Goal: Task Accomplishment & Management: Manage account settings

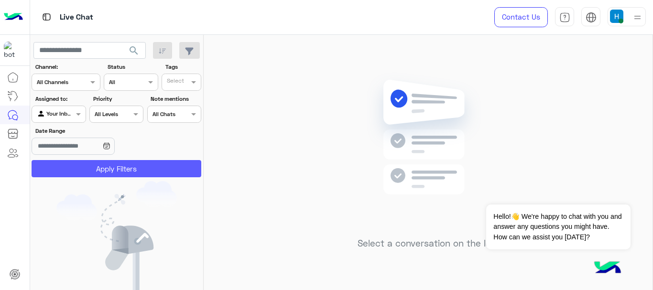
click at [159, 166] on button "Apply Filters" at bounding box center [117, 168] width 170 height 17
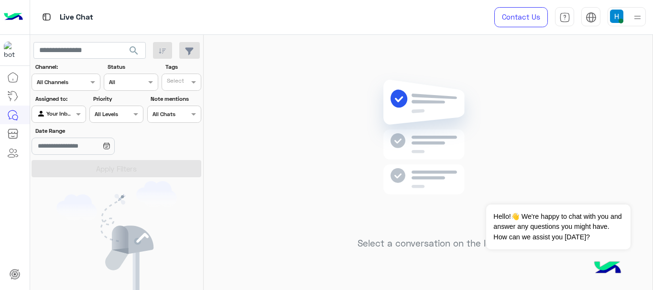
click at [271, 145] on div "Select a conversation on the left" at bounding box center [428, 164] width 449 height 259
click at [613, 18] on img at bounding box center [616, 16] width 13 height 13
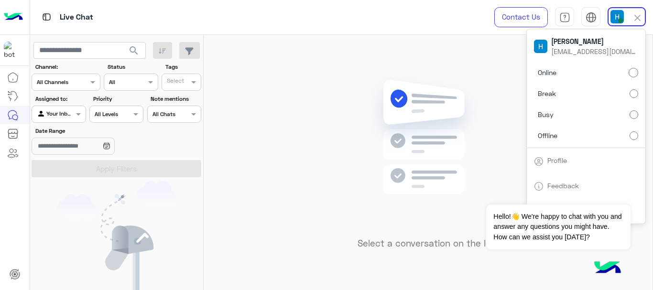
click at [279, 122] on div "Select a conversation on the left" at bounding box center [428, 164] width 449 height 259
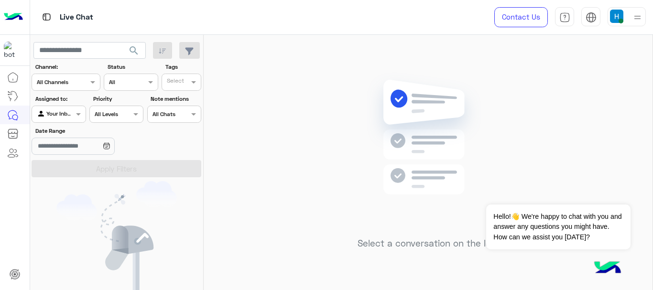
click at [139, 186] on img at bounding box center [116, 251] width 121 height 140
click at [198, 254] on div "You don’t have any active conversations" at bounding box center [117, 268] width 174 height 175
click at [166, 125] on section "Channel: Channel All Channels Status Channel All Tags Select Assigned to: Agent…" at bounding box center [116, 120] width 159 height 115
click at [164, 120] on div "Select All Chats" at bounding box center [174, 114] width 54 height 17
click at [182, 130] on div "All Chats" at bounding box center [174, 133] width 54 height 18
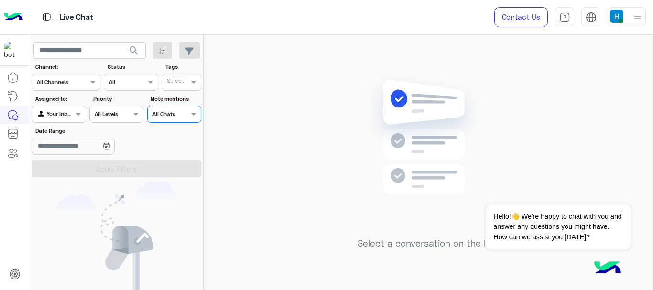
click at [117, 117] on div at bounding box center [116, 113] width 53 height 9
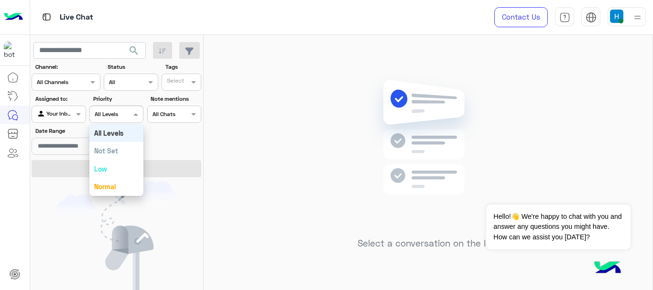
click at [121, 127] on div "All Levels" at bounding box center [116, 133] width 54 height 18
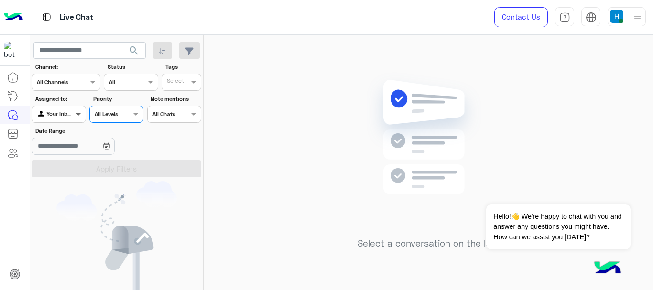
click at [77, 117] on span at bounding box center [80, 114] width 12 height 10
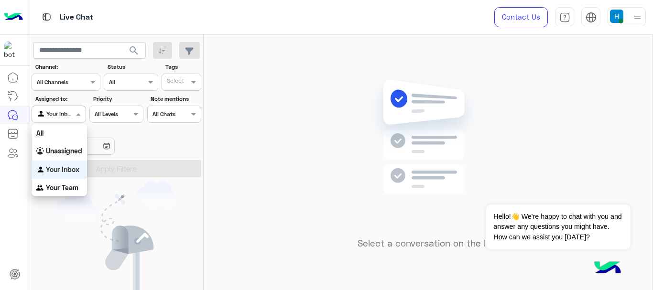
click at [73, 167] on b "Your Inbox" at bounding box center [62, 169] width 33 height 8
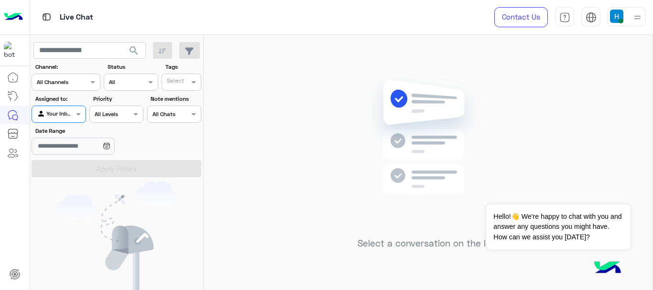
click at [66, 119] on div "Agent Filter Your Inbox" at bounding box center [59, 114] width 54 height 17
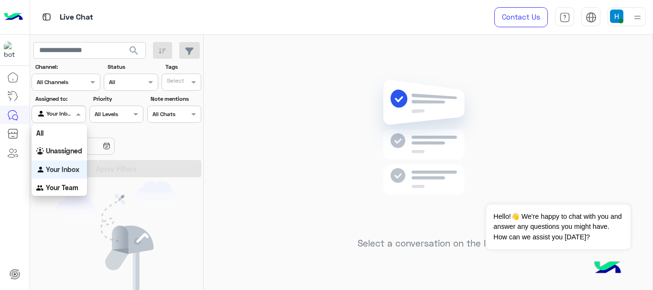
click at [146, 150] on div "Date Range" at bounding box center [117, 142] width 174 height 30
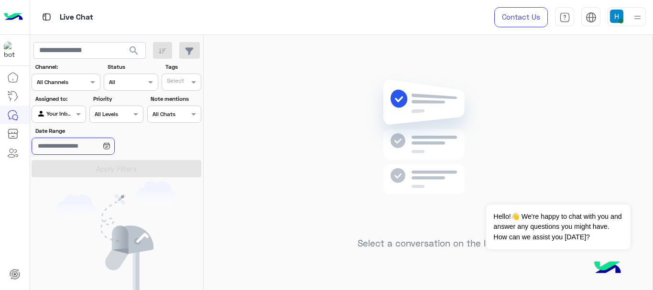
click at [91, 154] on input "Date Range" at bounding box center [73, 146] width 83 height 17
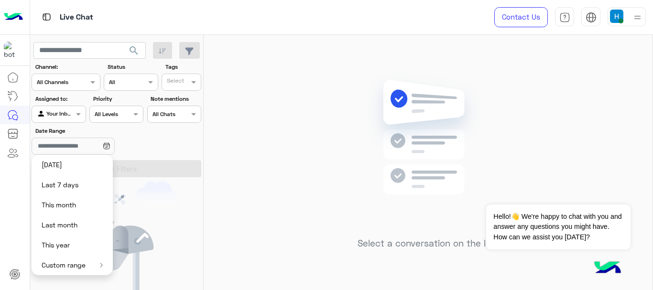
click at [196, 137] on div "Date Range" at bounding box center [117, 142] width 174 height 30
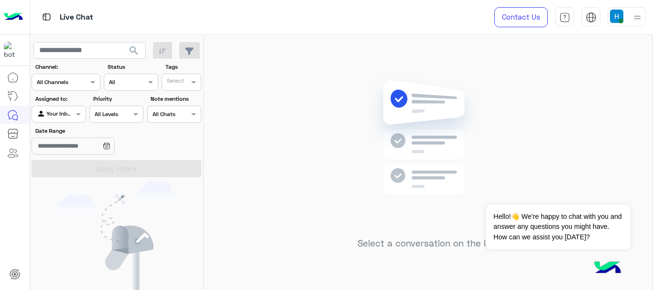
click at [204, 85] on div "Select a conversation on the left" at bounding box center [428, 164] width 449 height 259
click at [171, 79] on input "text" at bounding box center [177, 83] width 20 height 9
click at [251, 154] on div "Select a conversation on the left" at bounding box center [428, 164] width 449 height 259
